Goal: Task Accomplishment & Management: Use online tool/utility

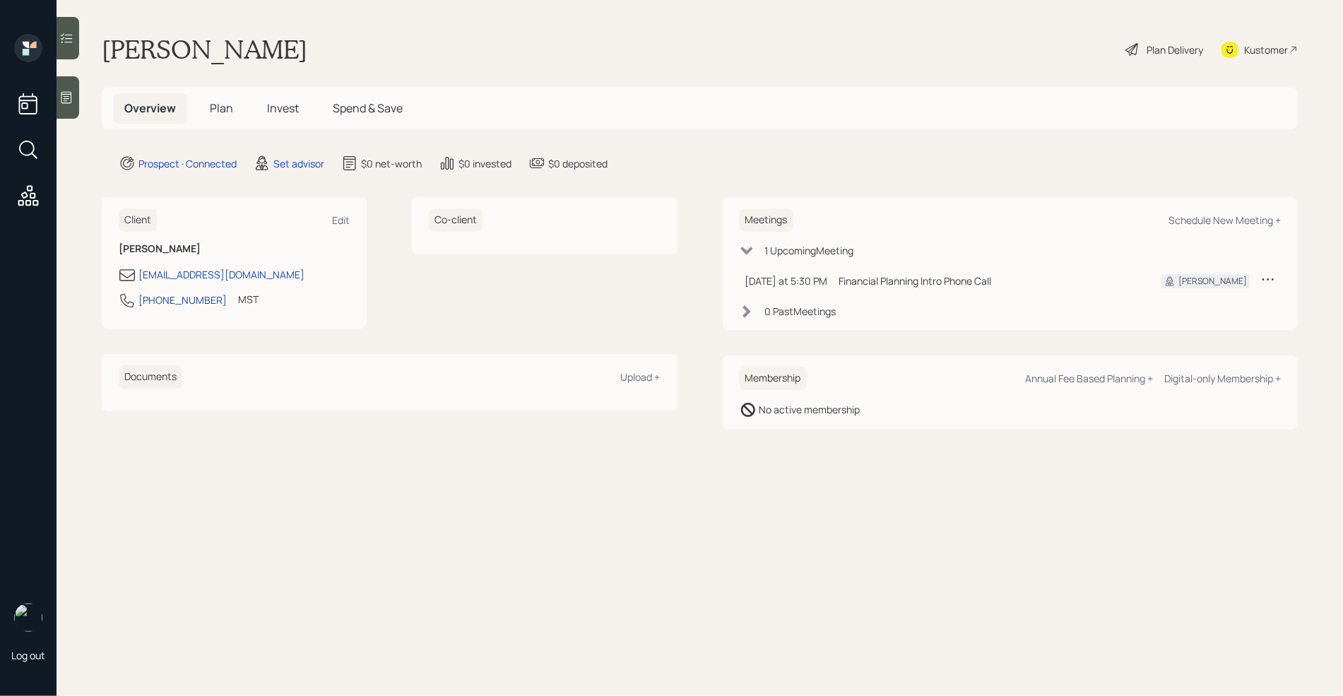
click at [66, 105] on div at bounding box center [68, 97] width 23 height 42
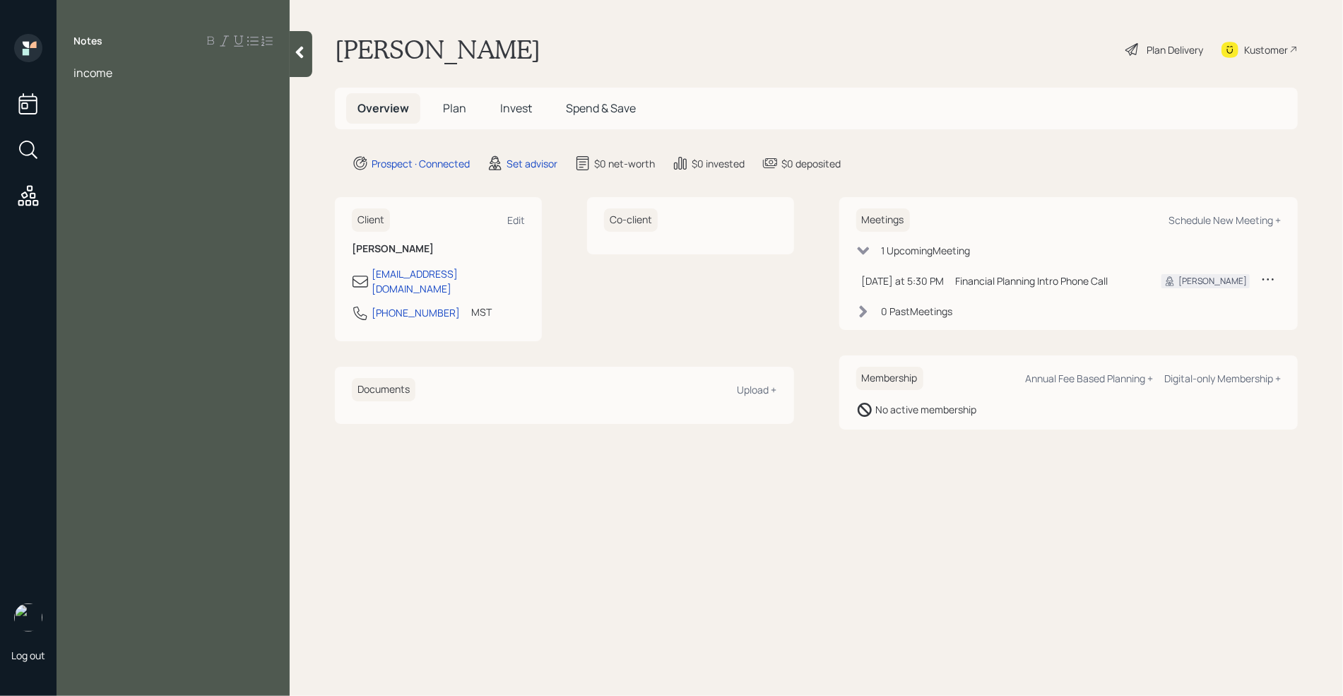
click at [72, 73] on div "income" at bounding box center [173, 80] width 233 height 31
click at [74, 73] on span "income" at bounding box center [92, 73] width 39 height 16
